Goal: Book appointment/travel/reservation

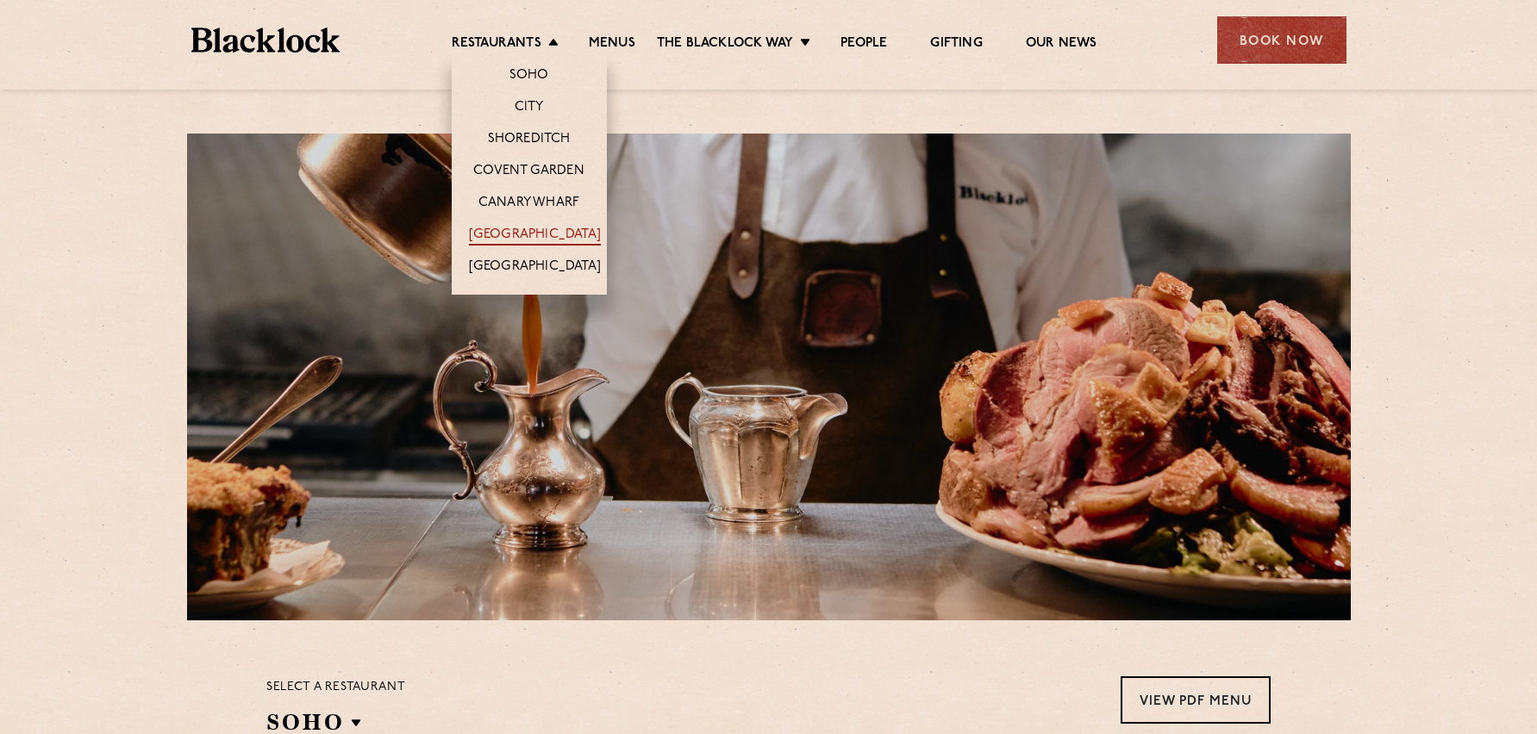
click at [524, 237] on link "[GEOGRAPHIC_DATA]" at bounding box center [535, 236] width 132 height 19
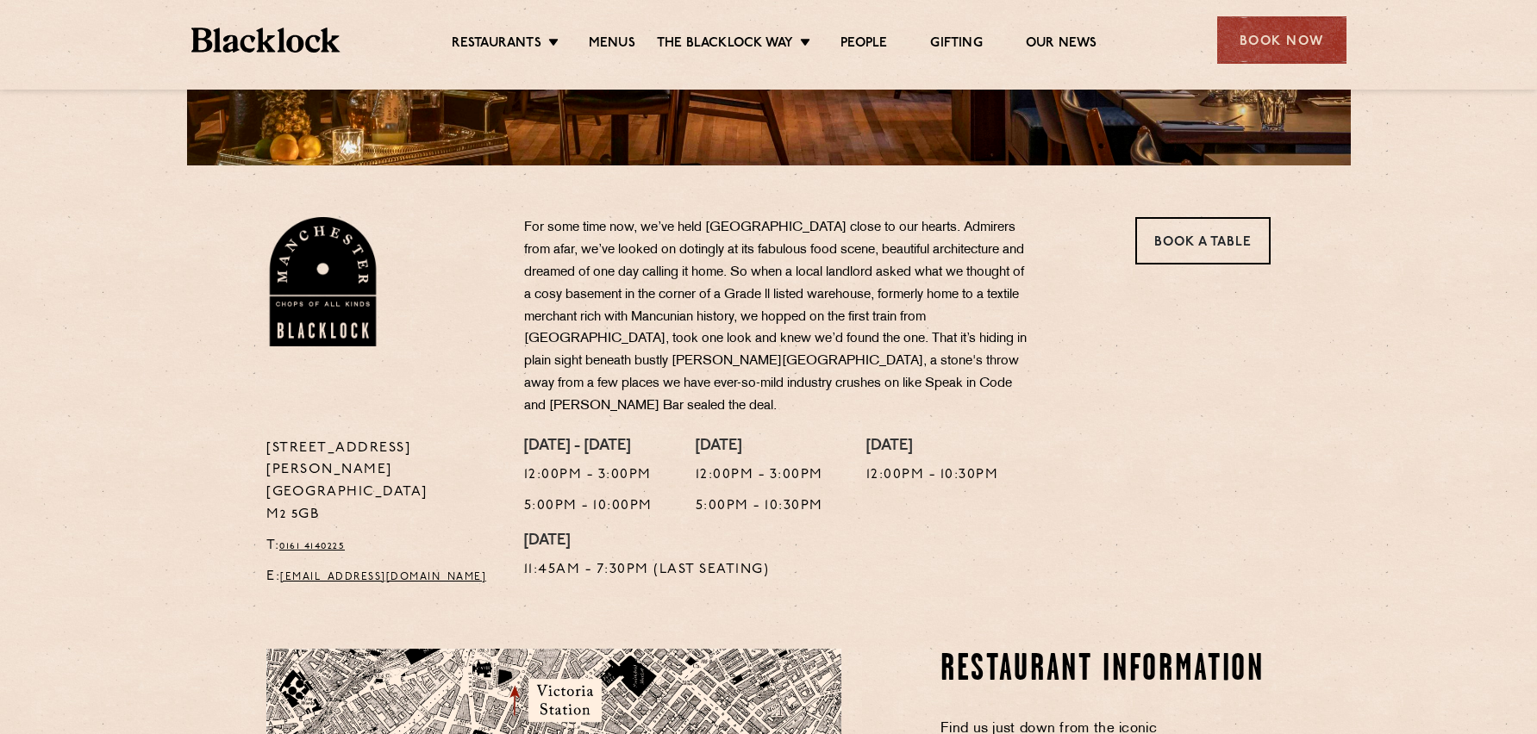
scroll to position [421, 0]
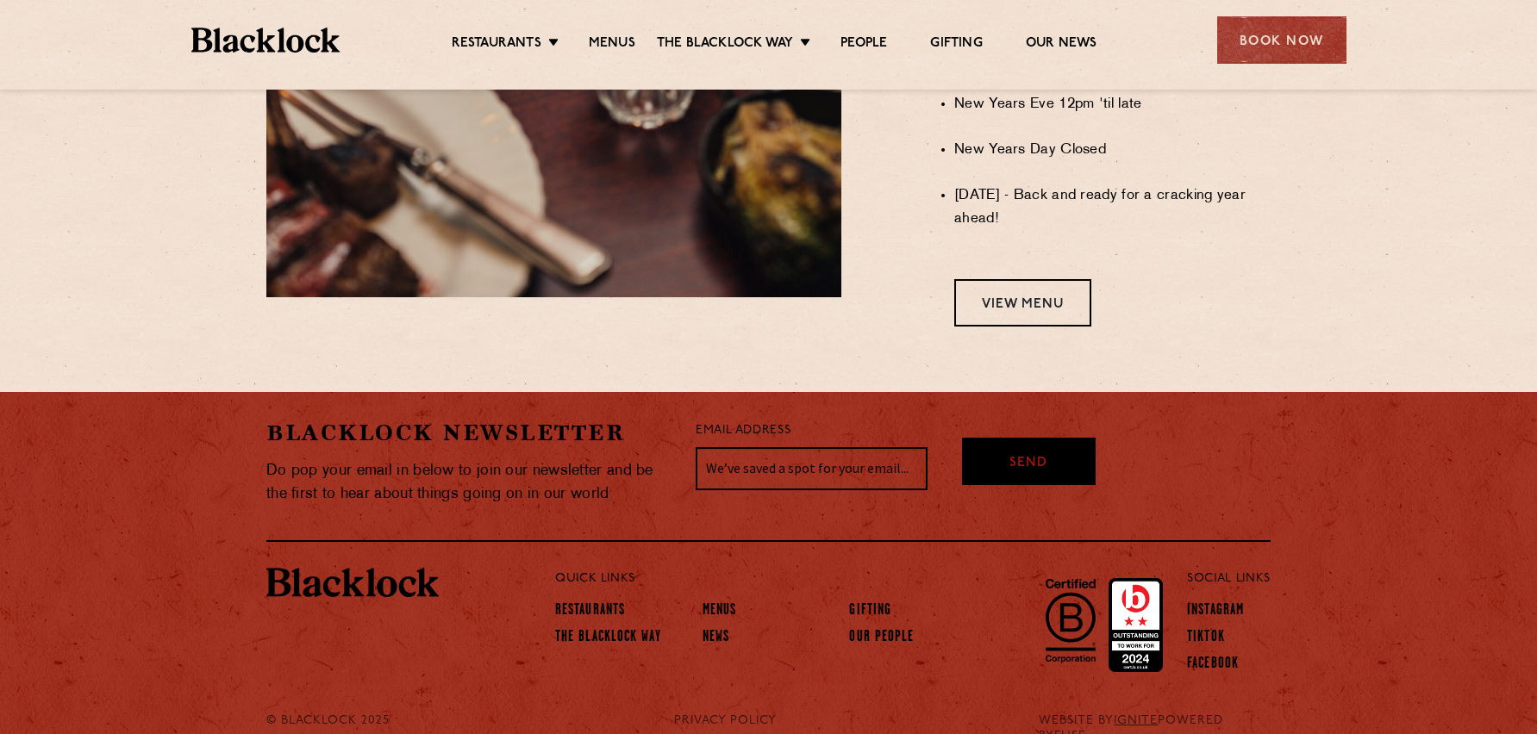
scroll to position [1561, 0]
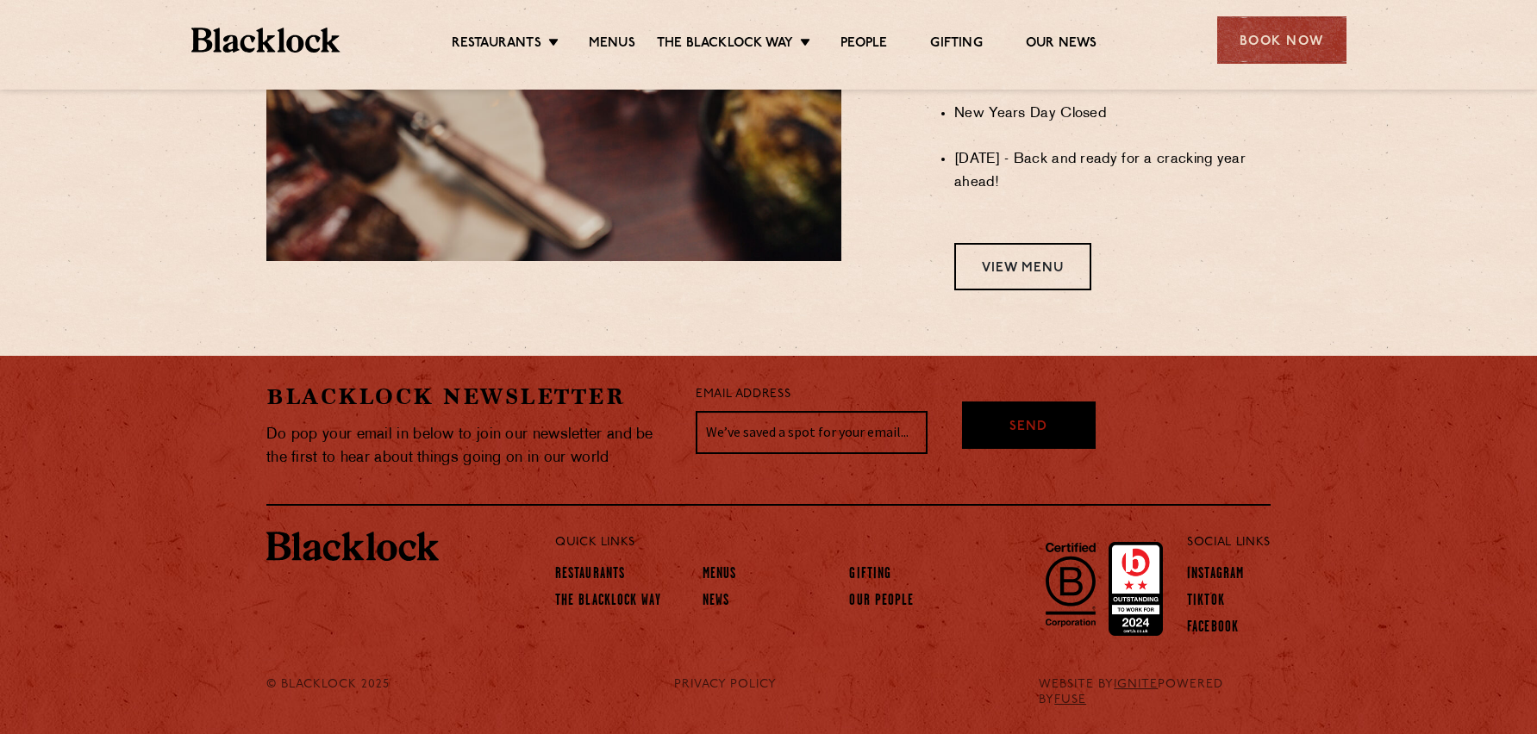
click at [1063, 290] on link "View Menu" at bounding box center [1022, 266] width 137 height 47
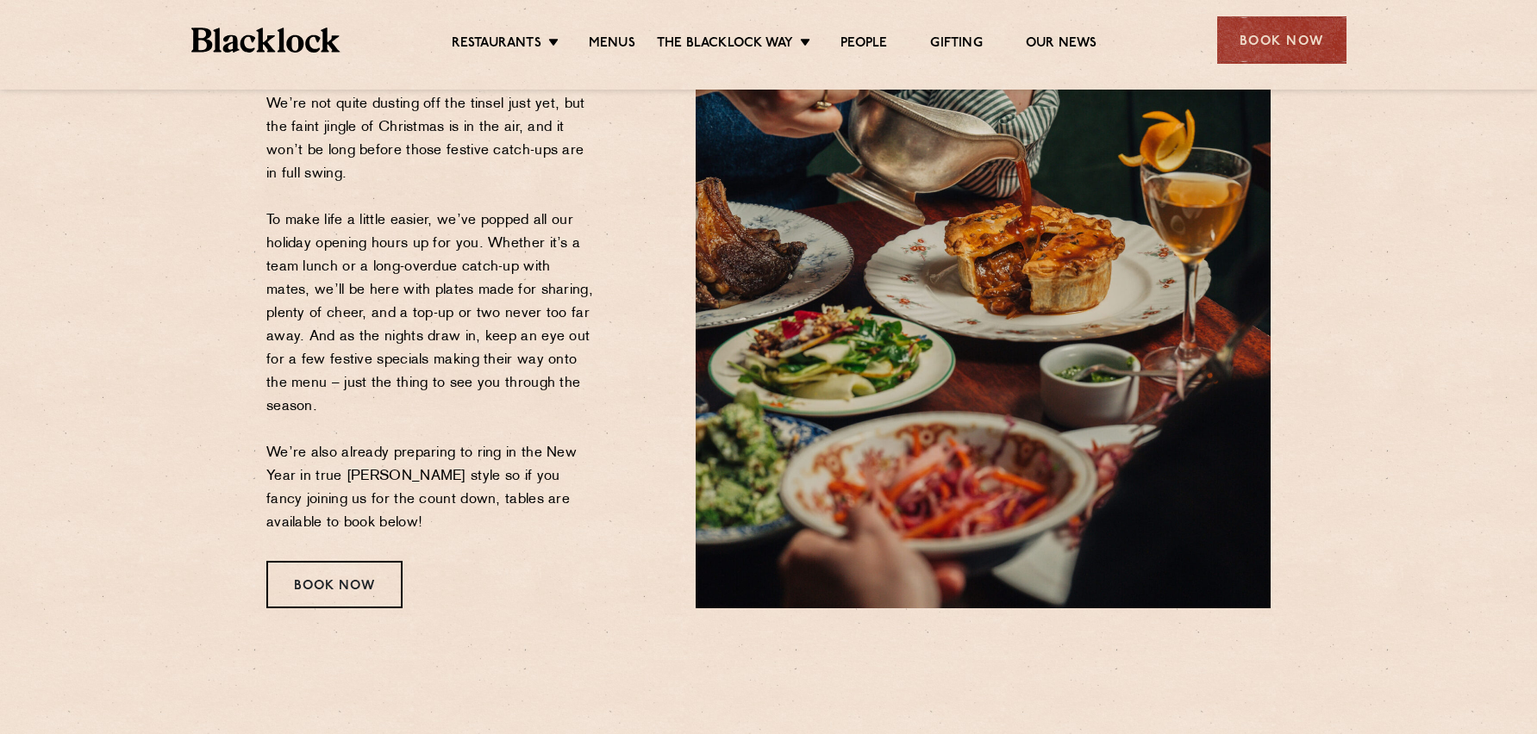
scroll to position [253, 0]
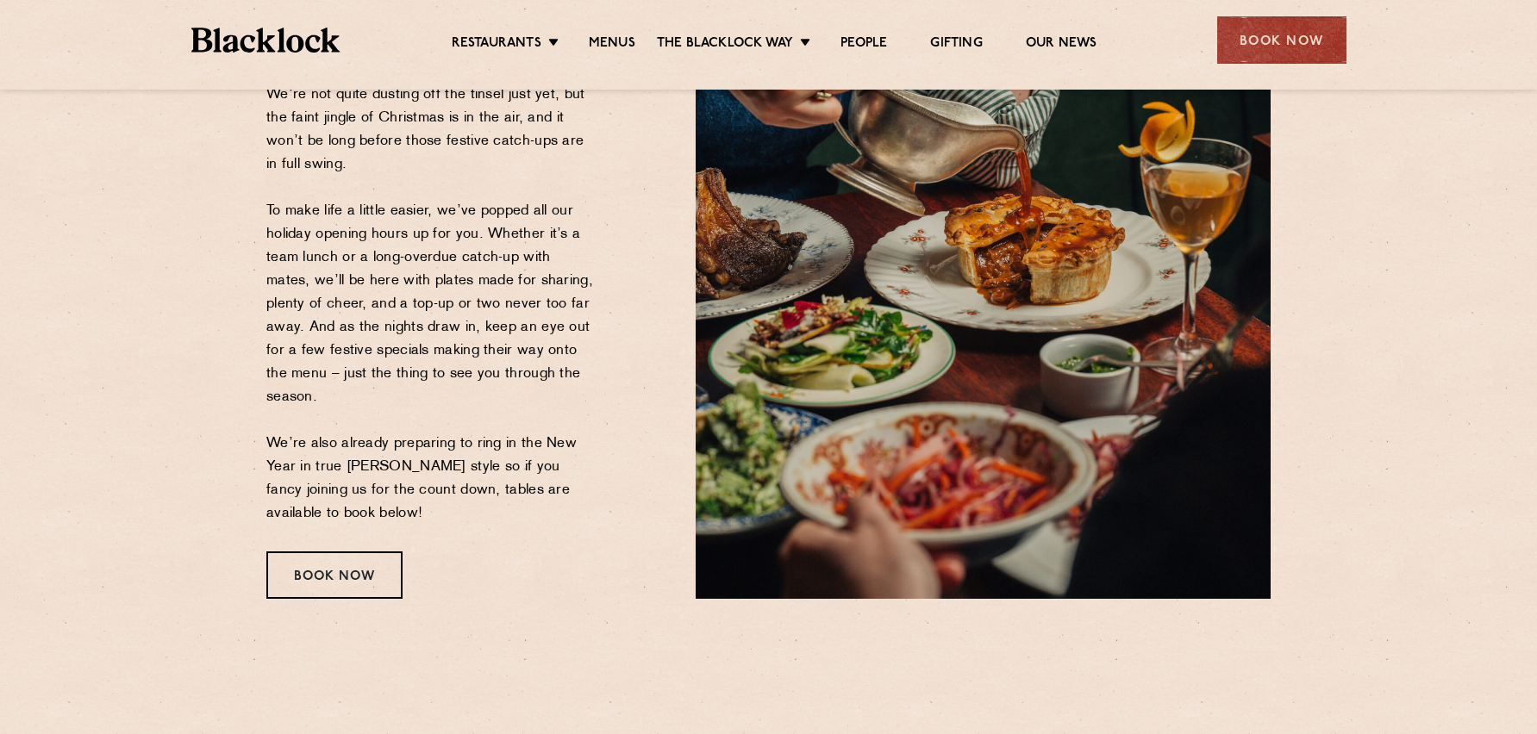
click at [338, 528] on div "Christmas The Countdown Begins We’re not quite dusting off the tinsel just yet,…" at bounding box center [467, 257] width 429 height 684
click at [338, 571] on div "Book Now" at bounding box center [334, 575] width 136 height 47
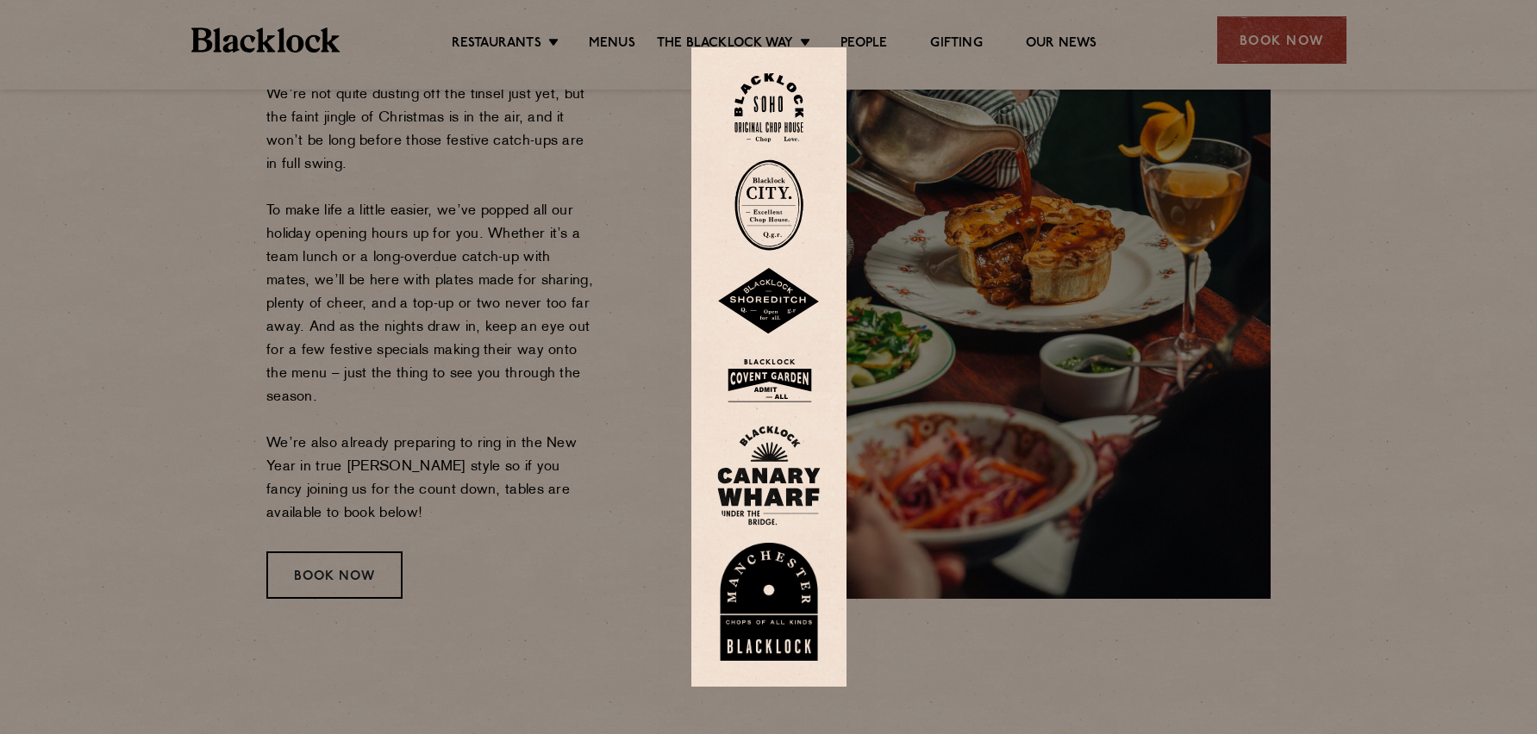
click at [765, 605] on img at bounding box center [768, 602] width 103 height 119
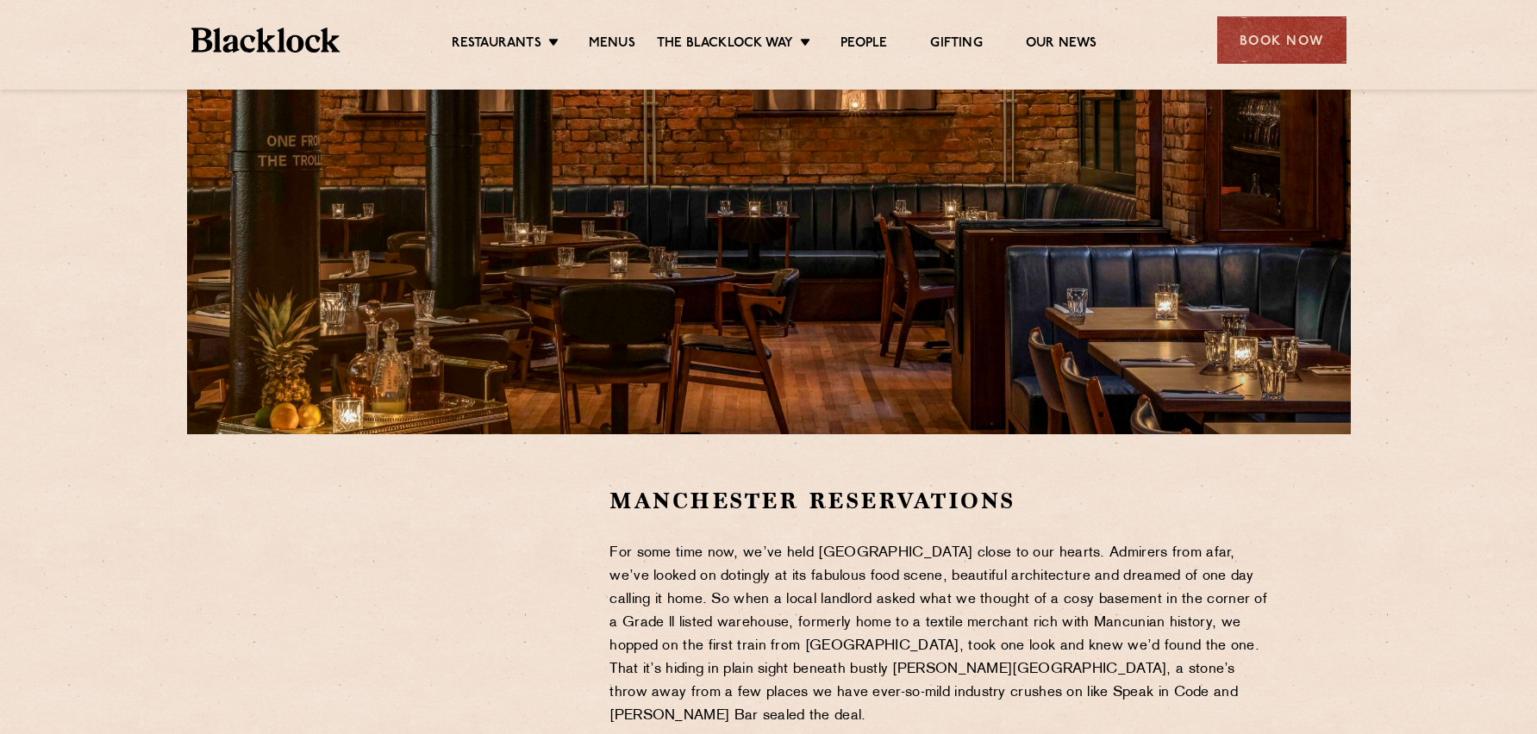
scroll to position [179, 0]
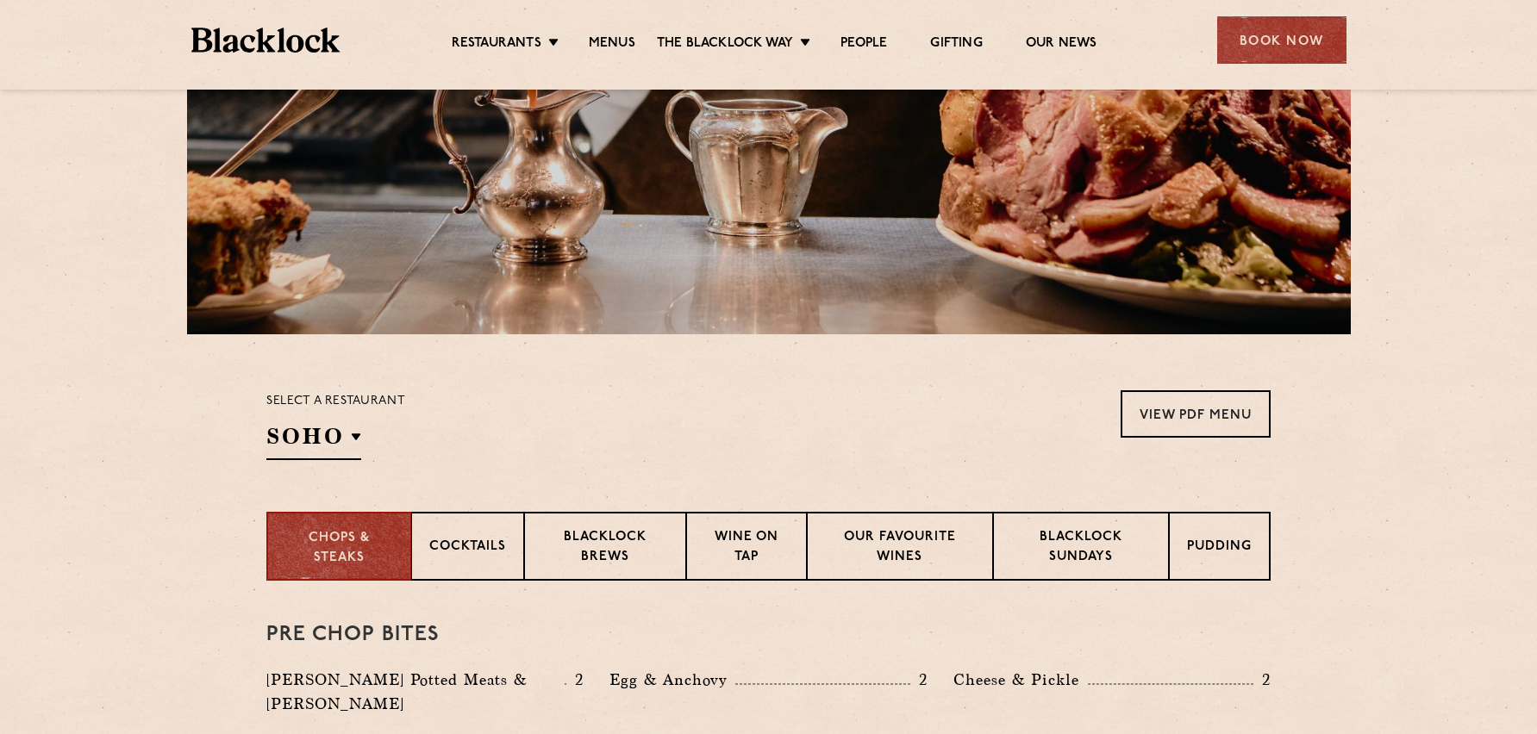
scroll to position [444, 0]
